Goal: Transaction & Acquisition: Purchase product/service

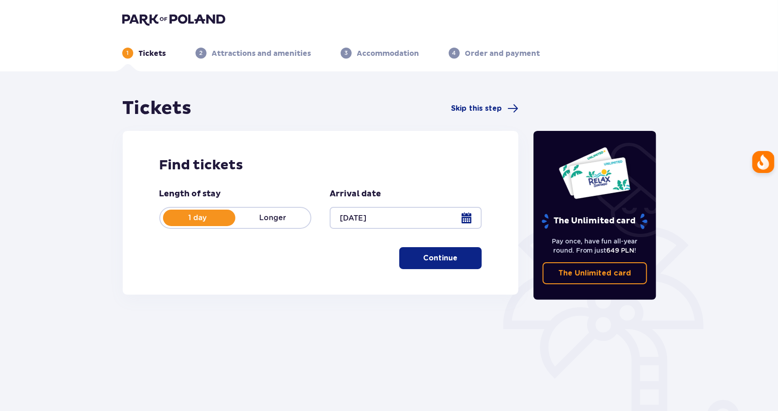
click at [433, 254] on p "Continue" at bounding box center [441, 258] width 34 height 10
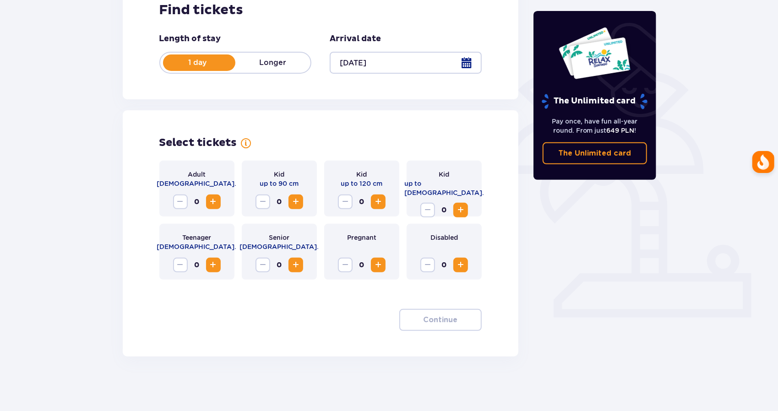
scroll to position [156, 0]
click at [217, 203] on span "Increase" at bounding box center [213, 201] width 11 height 11
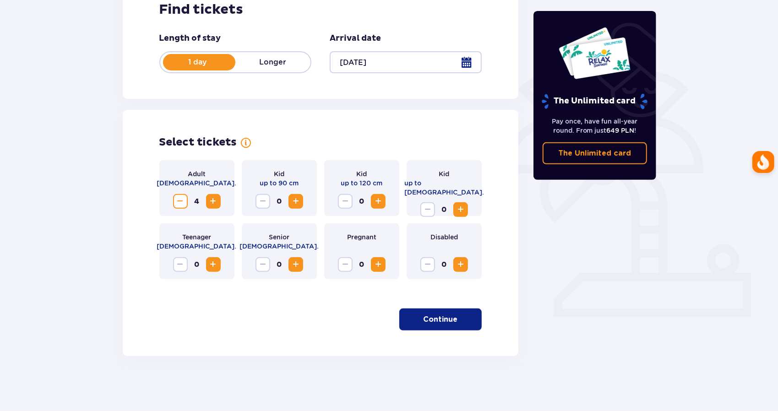
click at [751, 165] on div "Tickets Skip this step Find tickets Length of stay 1 day Longer Arrival date 06…" at bounding box center [389, 163] width 778 height 495
click at [760, 168] on div at bounding box center [754, 162] width 22 height 22
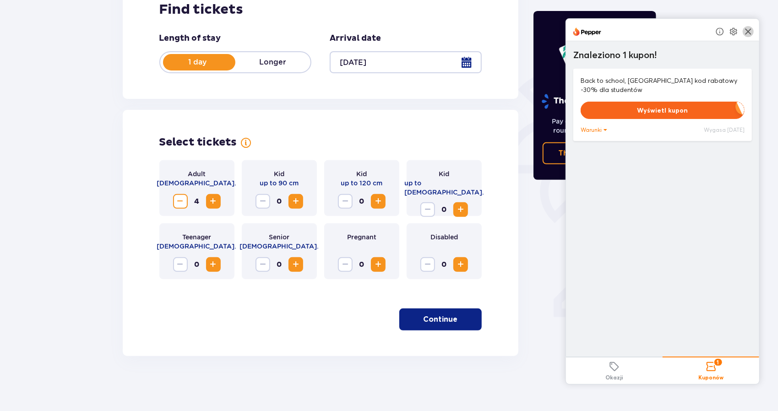
click at [754, 31] on img at bounding box center [748, 31] width 11 height 11
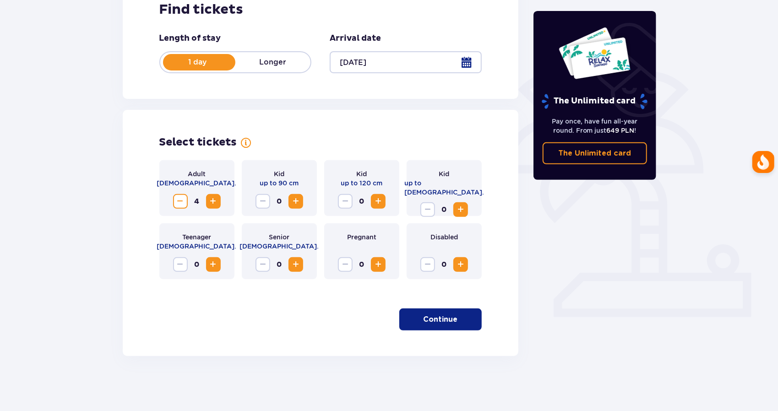
click at [734, 141] on div "Tickets Skip this step Find tickets Length of stay 1 day Longer Arrival date 06…" at bounding box center [389, 163] width 778 height 495
click at [293, 196] on span "Increase" at bounding box center [295, 201] width 11 height 11
click at [379, 203] on span "Increase" at bounding box center [378, 201] width 11 height 11
click at [446, 320] on p "Continue" at bounding box center [441, 320] width 34 height 10
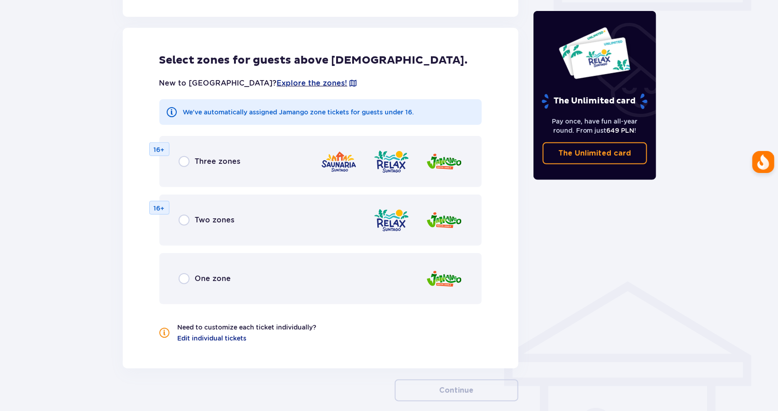
scroll to position [468, 0]
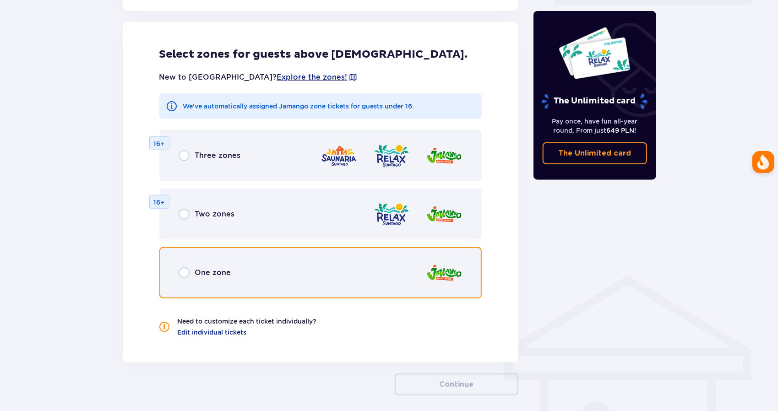
click at [187, 275] on input "radio" at bounding box center [184, 272] width 11 height 11
radio input "true"
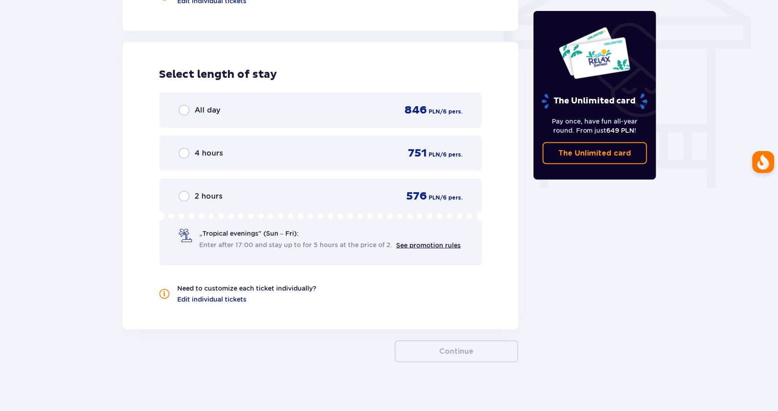
scroll to position [806, 0]
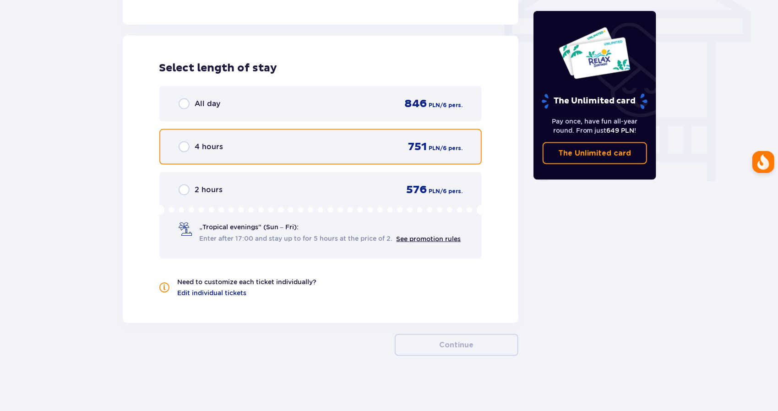
click at [181, 147] on input "radio" at bounding box center [184, 146] width 11 height 11
radio input "true"
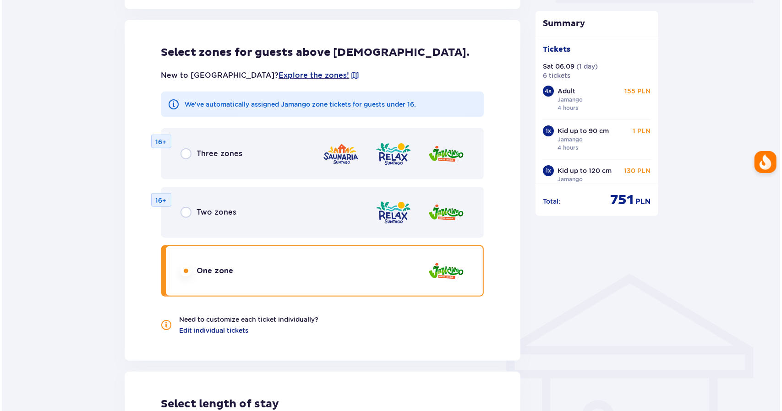
scroll to position [470, 0]
drag, startPoint x: 263, startPoint y: 74, endPoint x: 254, endPoint y: 73, distance: 9.2
click at [277, 73] on span "Explore the zones!" at bounding box center [312, 75] width 71 height 10
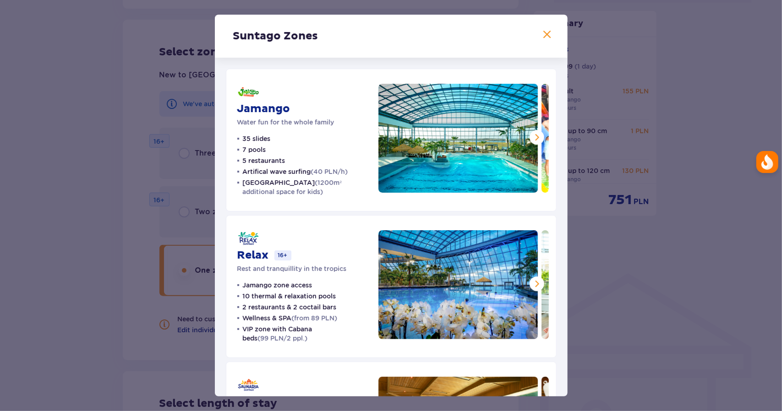
click at [534, 136] on span at bounding box center [536, 137] width 11 height 11
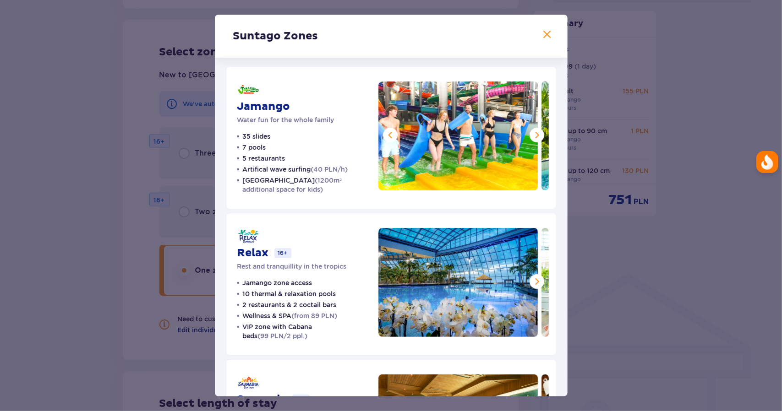
scroll to position [2, 0]
click at [538, 136] on span at bounding box center [536, 135] width 11 height 11
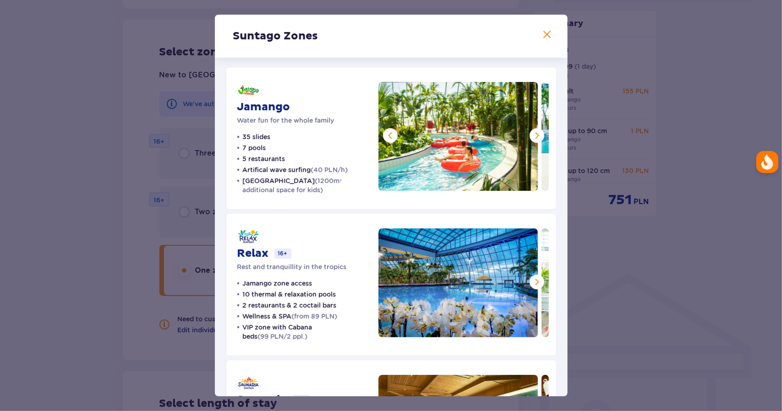
click at [538, 136] on span at bounding box center [536, 135] width 11 height 11
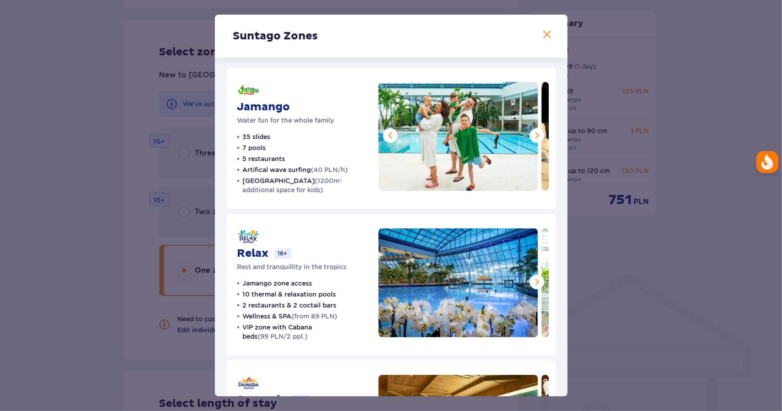
click at [538, 136] on span at bounding box center [536, 135] width 11 height 11
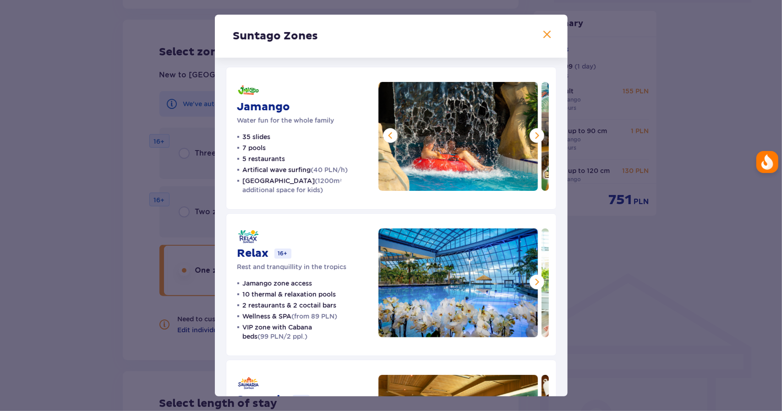
click at [538, 136] on span at bounding box center [536, 135] width 11 height 11
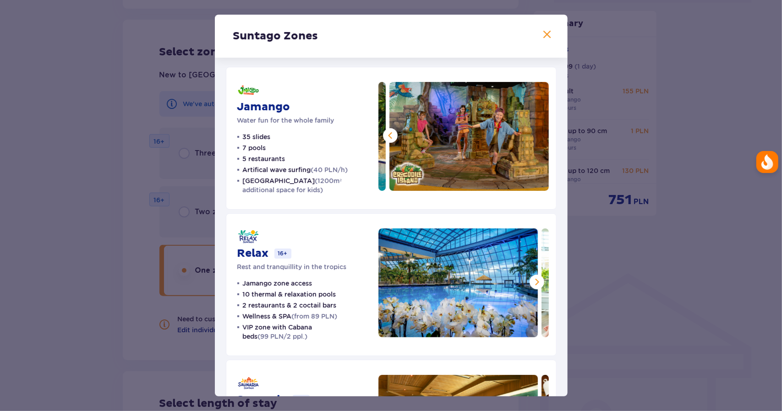
click at [538, 136] on img at bounding box center [468, 136] width 159 height 109
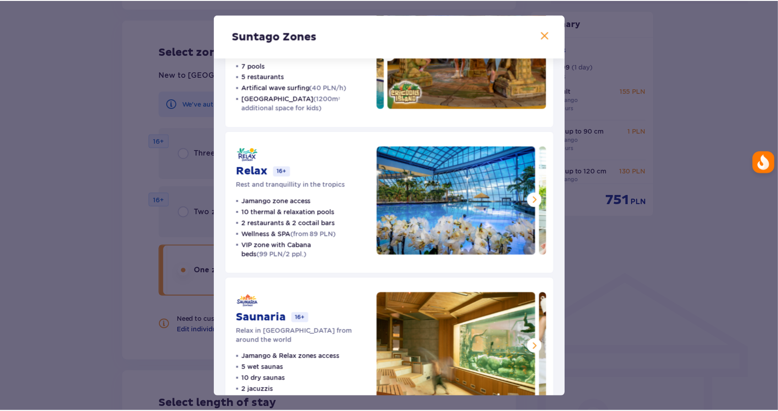
scroll to position [114, 0]
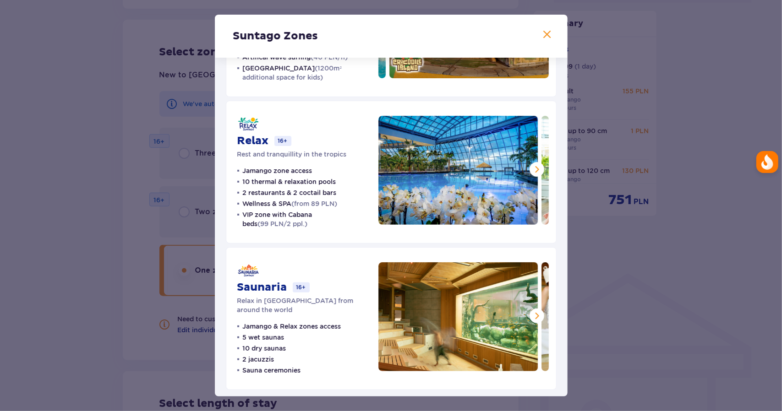
click at [545, 35] on span at bounding box center [547, 34] width 11 height 11
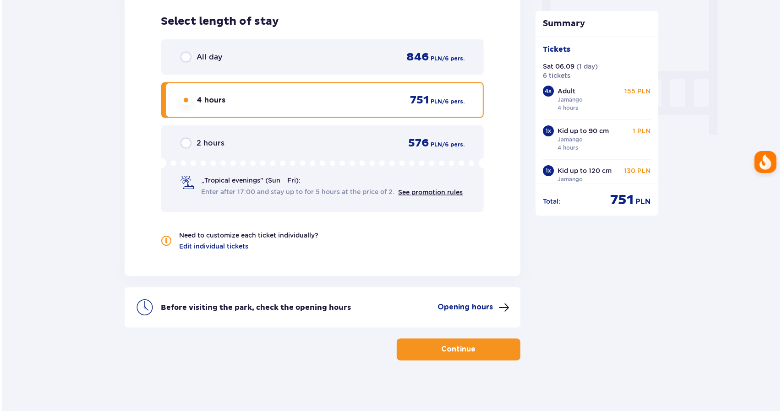
scroll to position [857, 0]
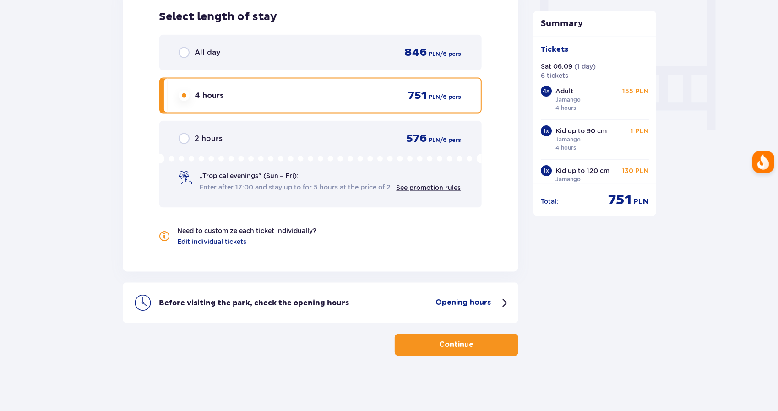
click at [479, 301] on p "Opening hours" at bounding box center [462, 303] width 55 height 10
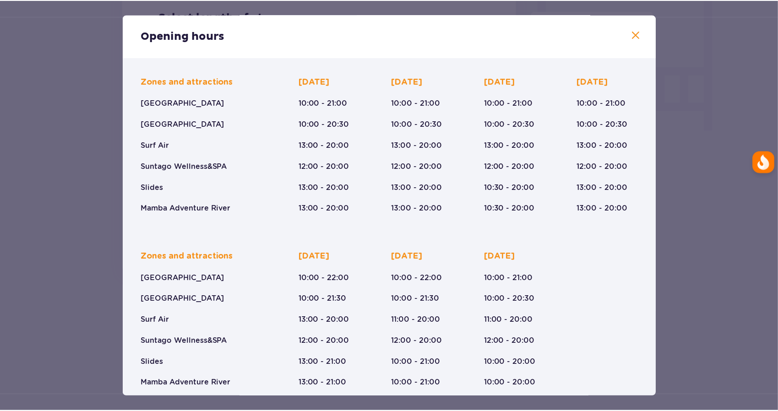
scroll to position [64, 0]
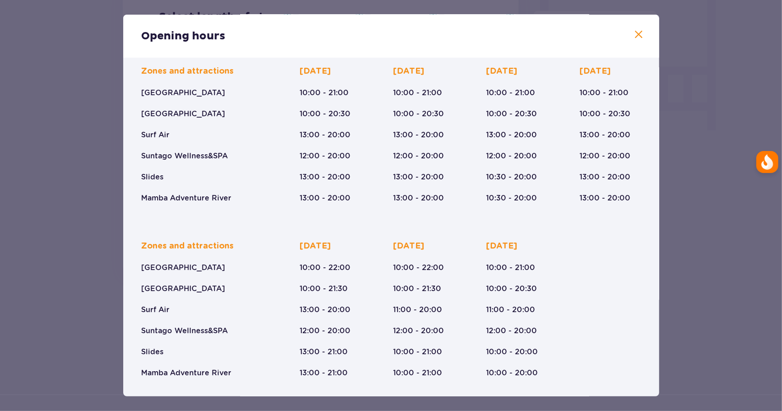
click at [637, 38] on span at bounding box center [638, 34] width 11 height 11
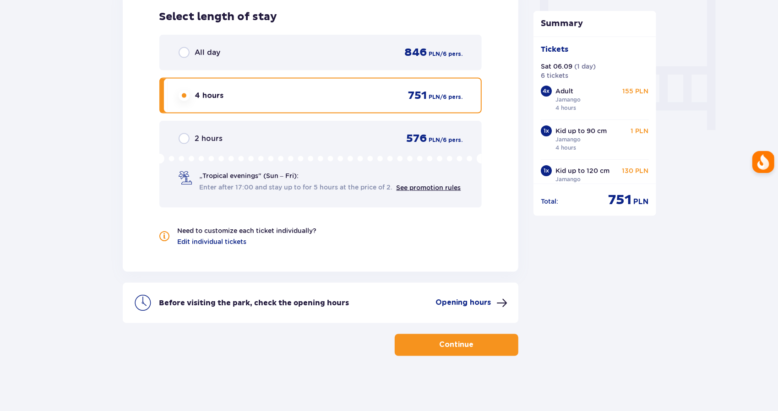
click at [473, 342] on span "button" at bounding box center [475, 345] width 11 height 11
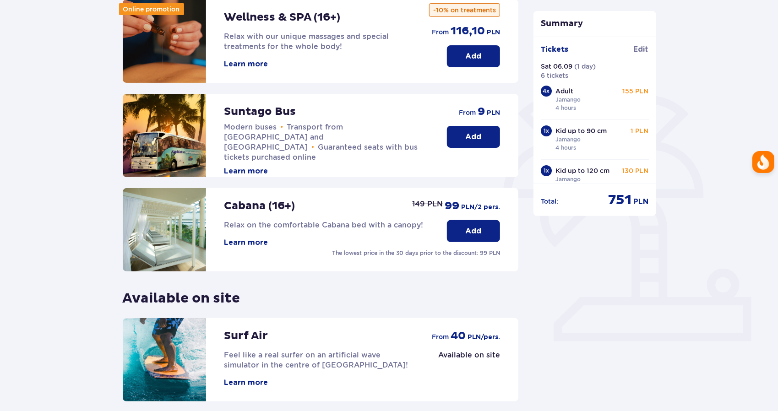
scroll to position [210, 0]
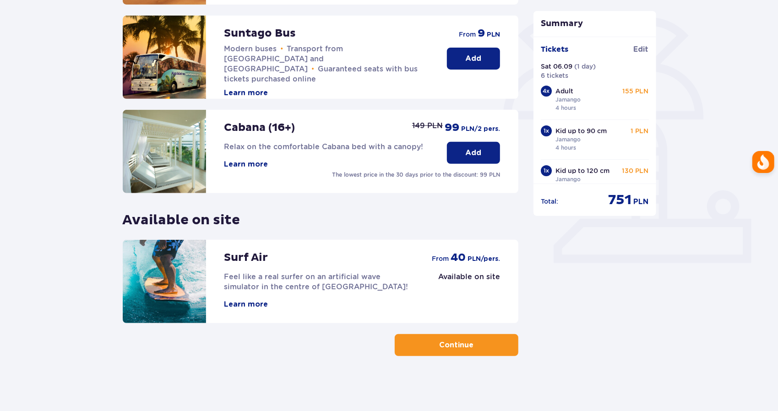
click at [465, 345] on p "Continue" at bounding box center [457, 345] width 34 height 10
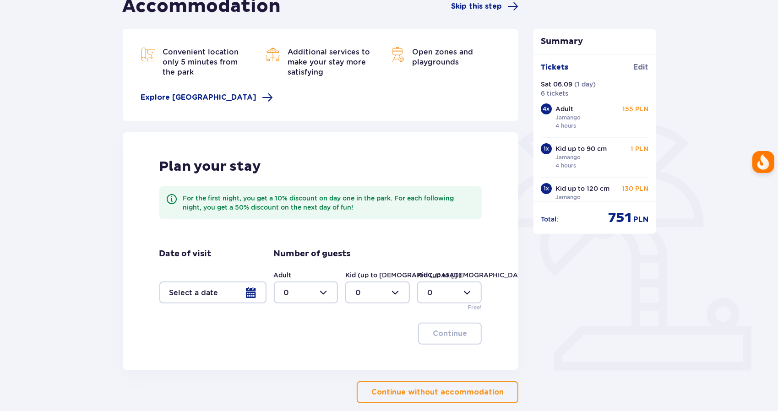
scroll to position [149, 0]
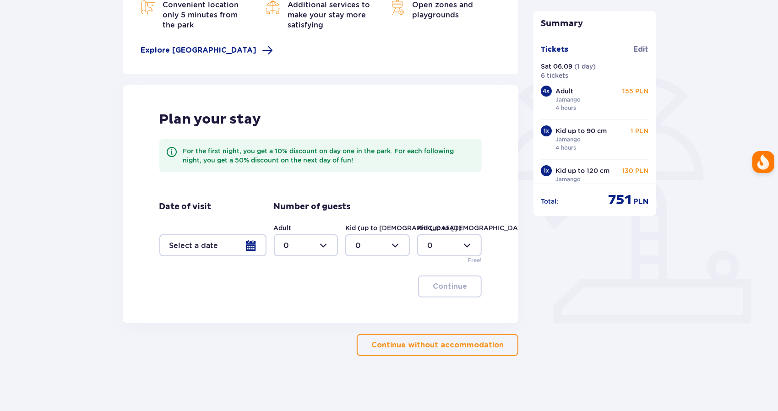
click at [421, 343] on p "Continue without accommodation" at bounding box center [437, 345] width 132 height 10
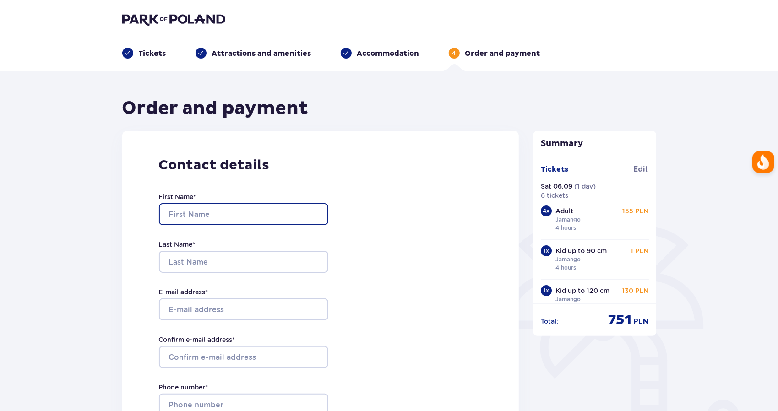
click at [229, 209] on input "First Name *" at bounding box center [243, 214] width 169 height 22
type input "Rohitkumar"
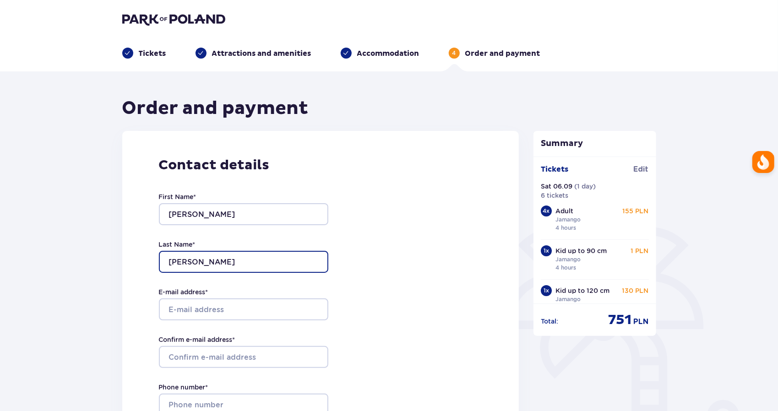
type input "sakhiya"
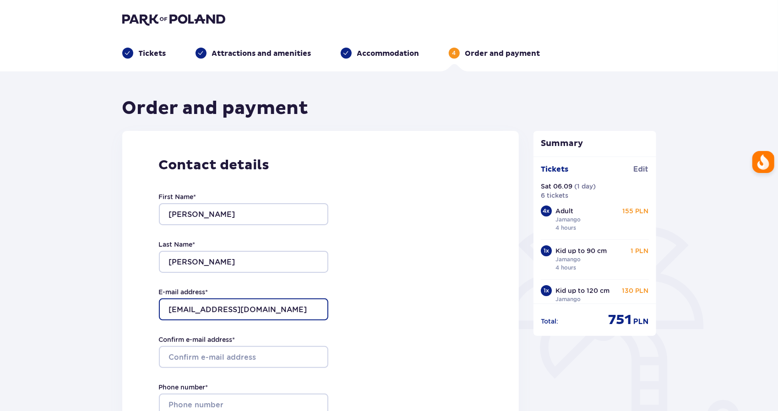
type input "rgsakhiya@gmailc.om"
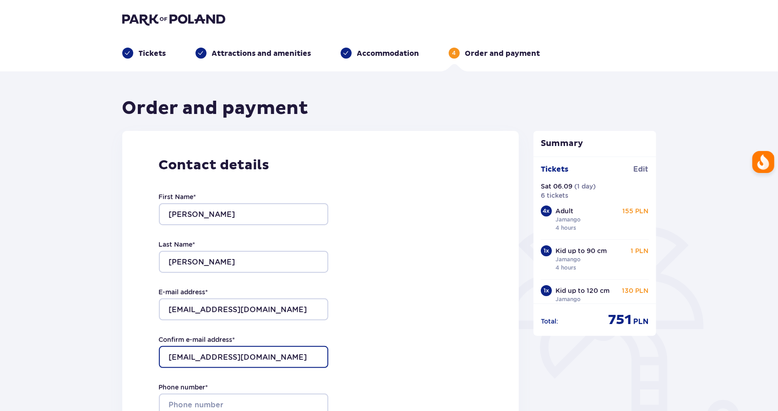
type input "[EMAIL_ADDRESS][DOMAIN_NAME]"
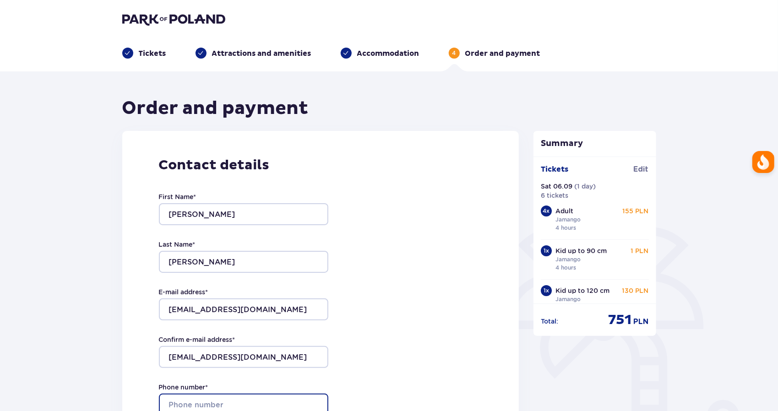
scroll to position [5, 0]
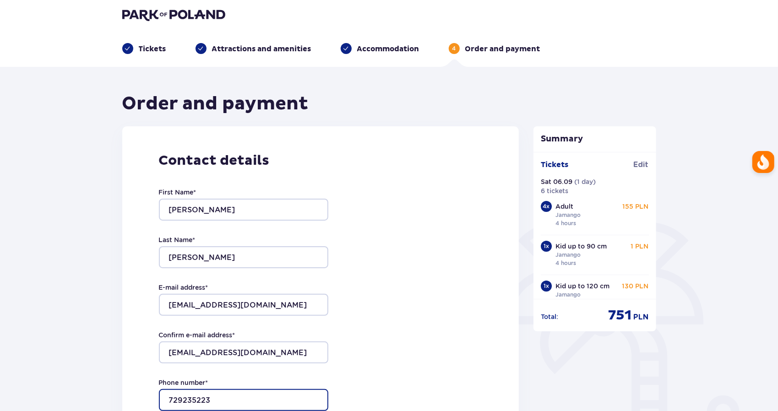
type input "729235223"
click at [408, 298] on div "Contact details First Name * Rohitkumar Last Name * sakhiya E-mail address * rg…" at bounding box center [320, 318] width 397 height 385
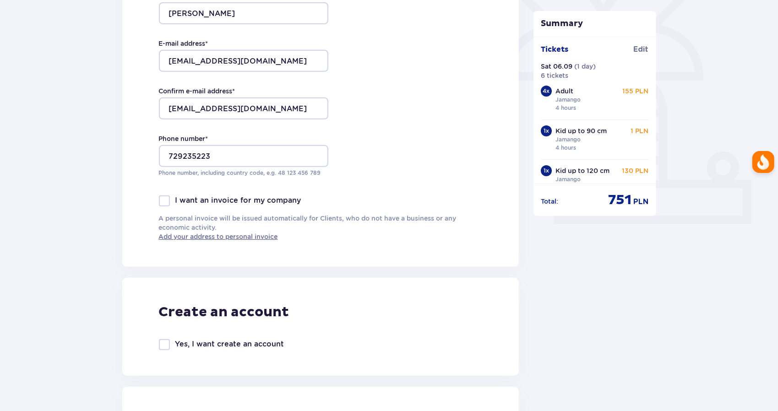
scroll to position [249, 0]
click at [166, 203] on div at bounding box center [164, 200] width 11 height 11
checkbox input "true"
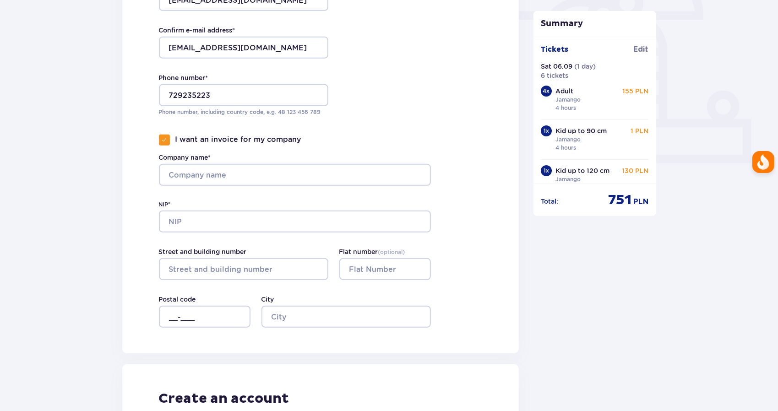
scroll to position [308, 0]
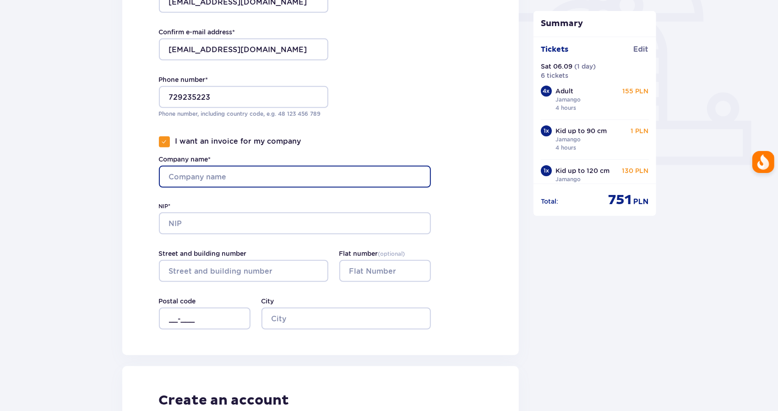
click at [202, 177] on input "Company name*" at bounding box center [295, 177] width 272 height 22
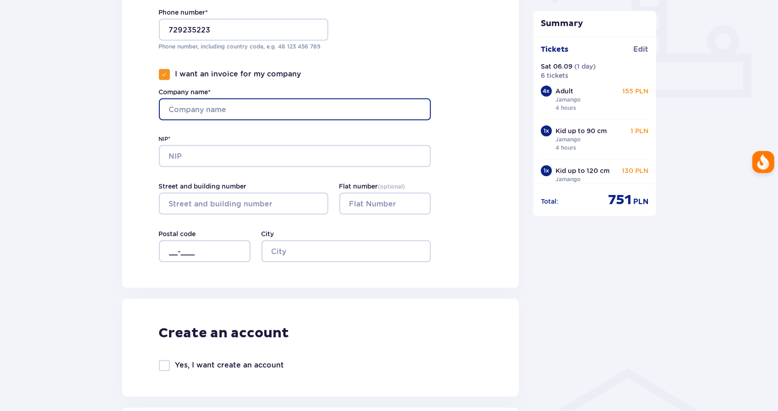
scroll to position [374, 0]
type input "rogos poland sp zoo"
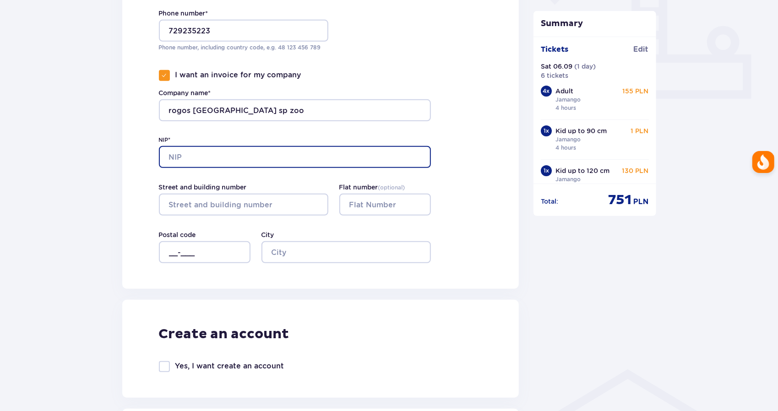
paste input "5273151568"
type input "5273151568"
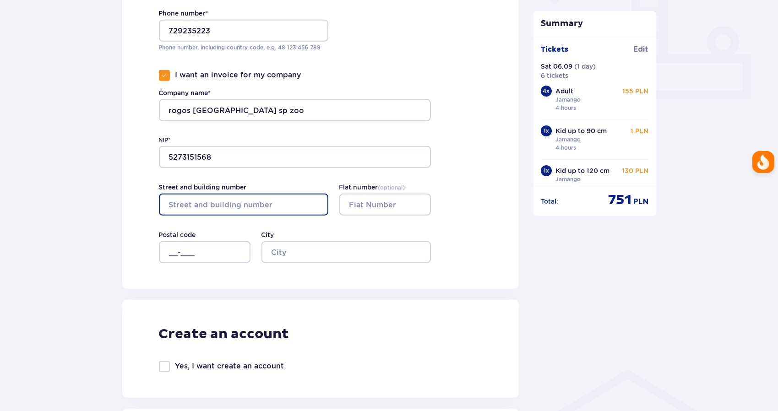
click at [184, 200] on input "Street and building number" at bounding box center [243, 205] width 169 height 22
type input "smocza"
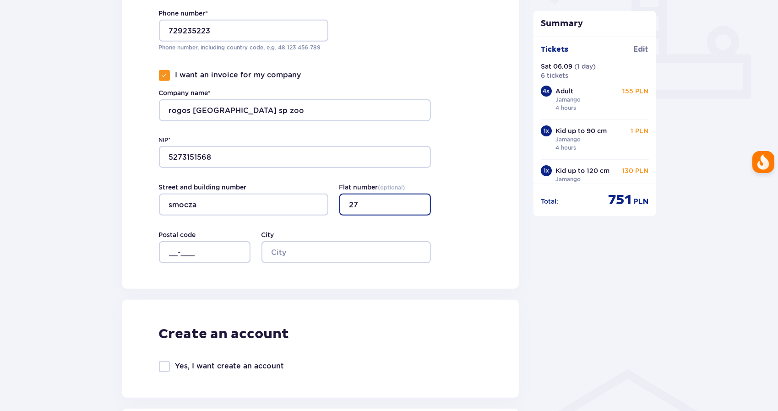
type input "27"
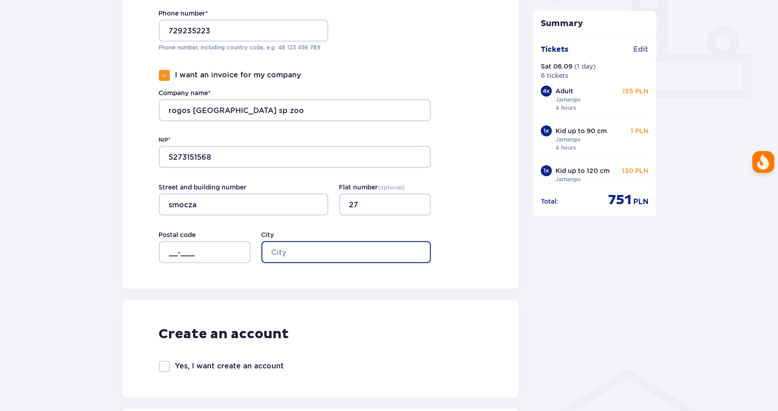
click at [280, 248] on input "City" at bounding box center [345, 252] width 169 height 22
type input "warszawa"
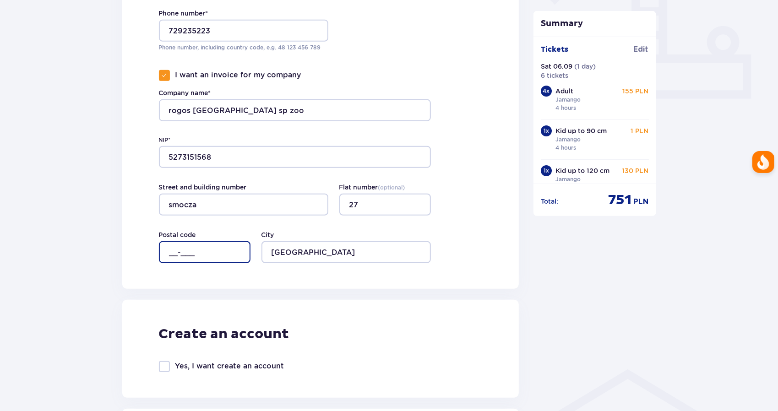
click at [170, 253] on input "__-___" at bounding box center [205, 252] width 92 height 22
paste input "01-048"
type input "01-048"
click at [488, 275] on div "Contact details First Name * Rohitkumar Last Name * sakhiya E-mail address * rg…" at bounding box center [320, 23] width 397 height 532
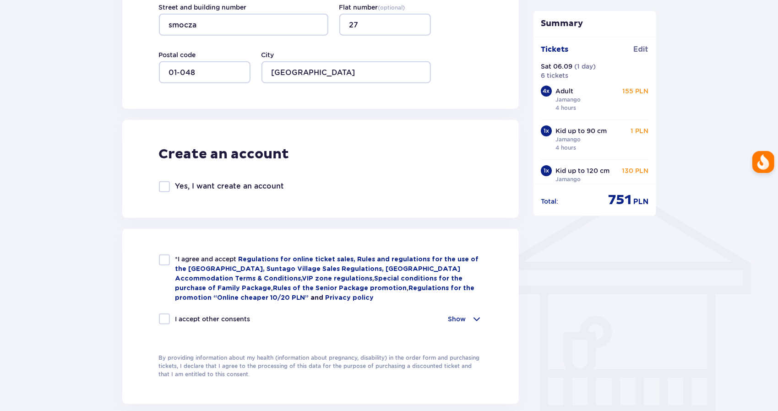
scroll to position [558, 0]
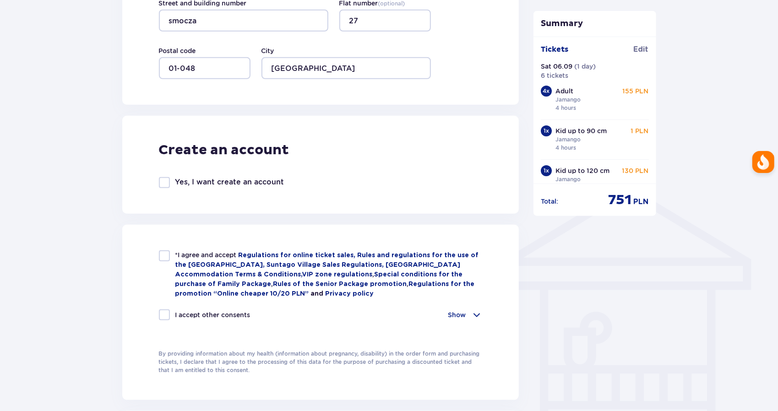
click at [163, 182] on div at bounding box center [164, 182] width 11 height 11
checkbox input "true"
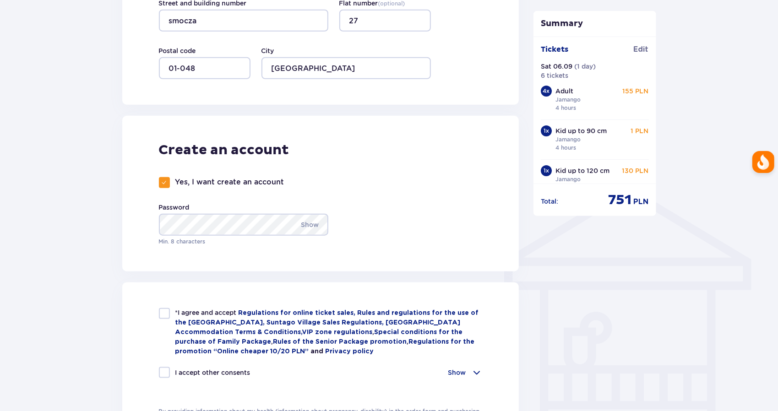
click at [166, 315] on div at bounding box center [164, 313] width 11 height 11
checkbox input "true"
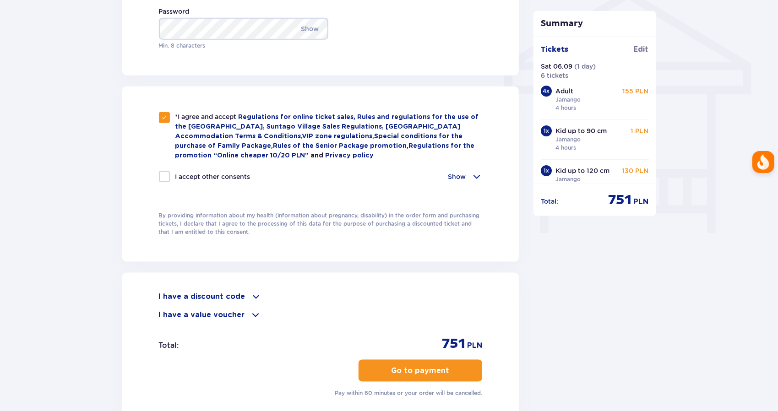
scroll to position [760, 0]
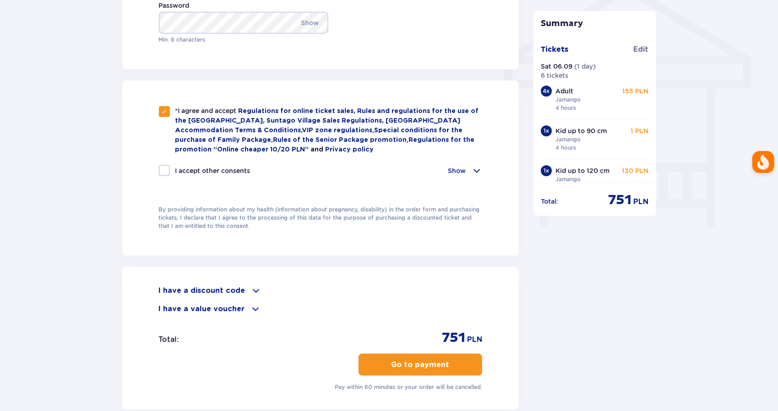
click at [166, 173] on div at bounding box center [164, 170] width 11 height 11
checkbox input "true"
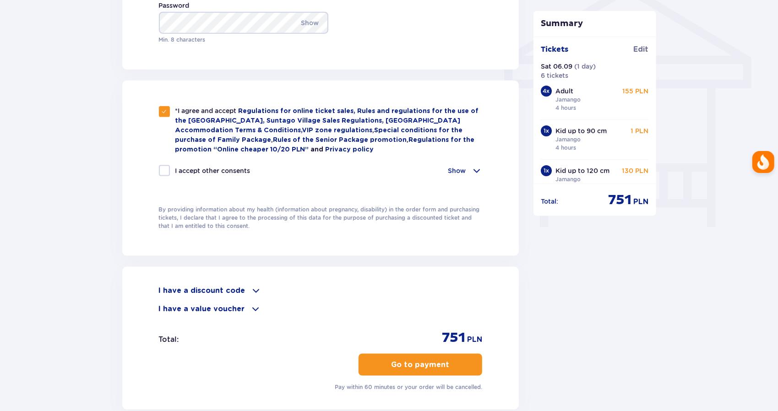
checkbox input "true"
click at [166, 173] on div at bounding box center [164, 170] width 11 height 11
checkbox input "false"
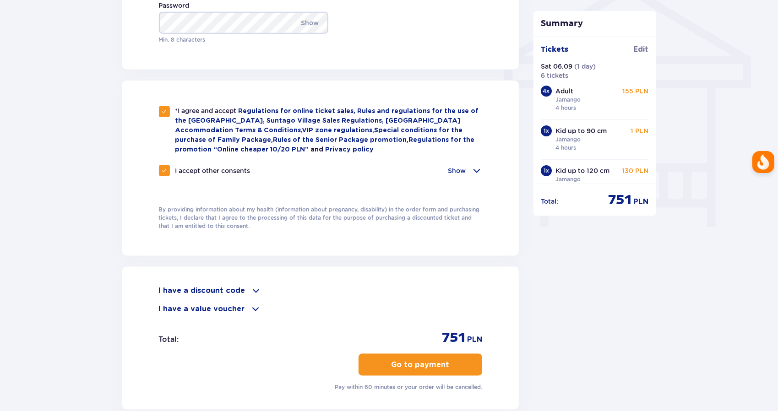
checkbox input "false"
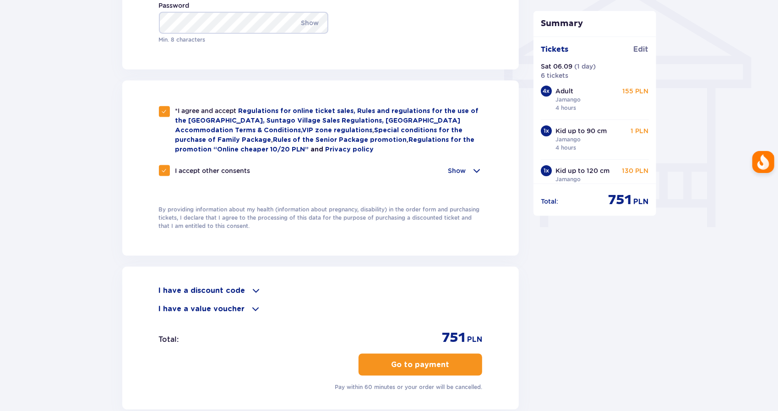
checkbox input "false"
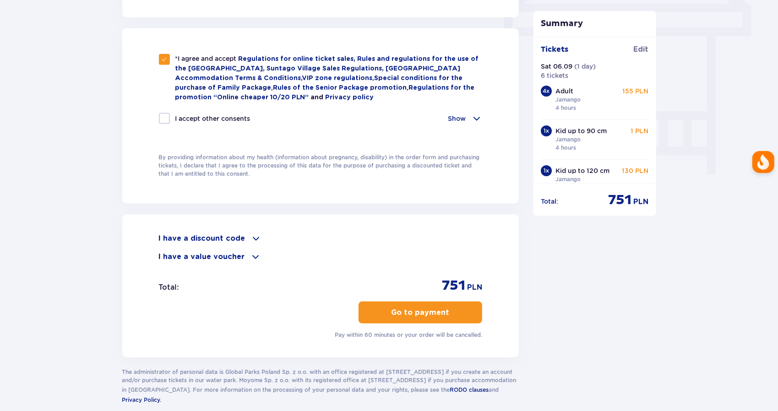
click at [408, 313] on p "Go to payment" at bounding box center [420, 313] width 58 height 10
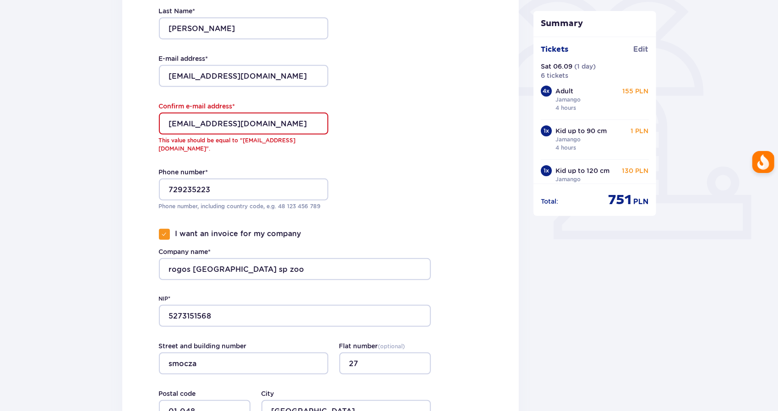
scroll to position [231, 0]
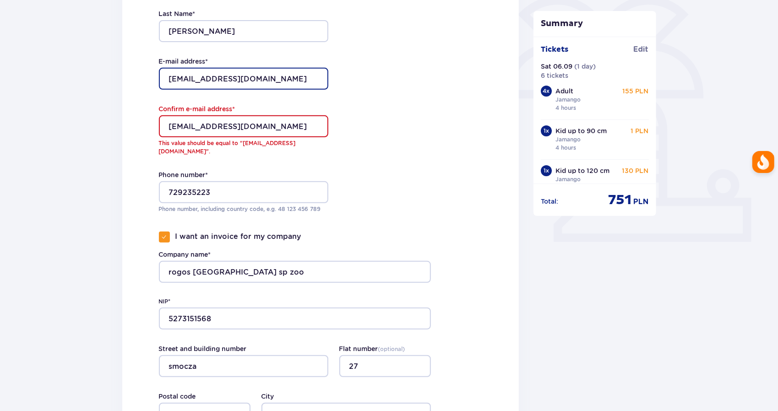
click at [235, 77] on input "rgsakhiya@gmailc.om" at bounding box center [243, 79] width 169 height 22
type input "[EMAIL_ADDRESS][DOMAIN_NAME]"
click at [428, 147] on div "Contact details First Name * Rohitkumar Last Name * sakhiya E-mail address * rg…" at bounding box center [320, 175] width 397 height 550
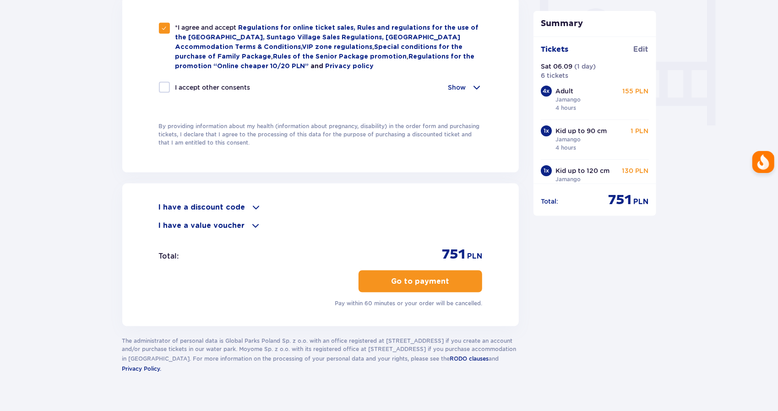
scroll to position [862, 0]
click at [404, 276] on p "Go to payment" at bounding box center [420, 281] width 58 height 10
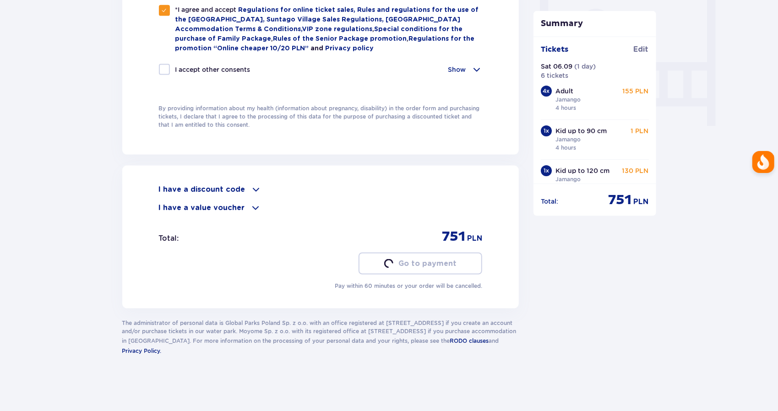
scroll to position [852, 0]
